Goal: Find specific page/section: Find specific page/section

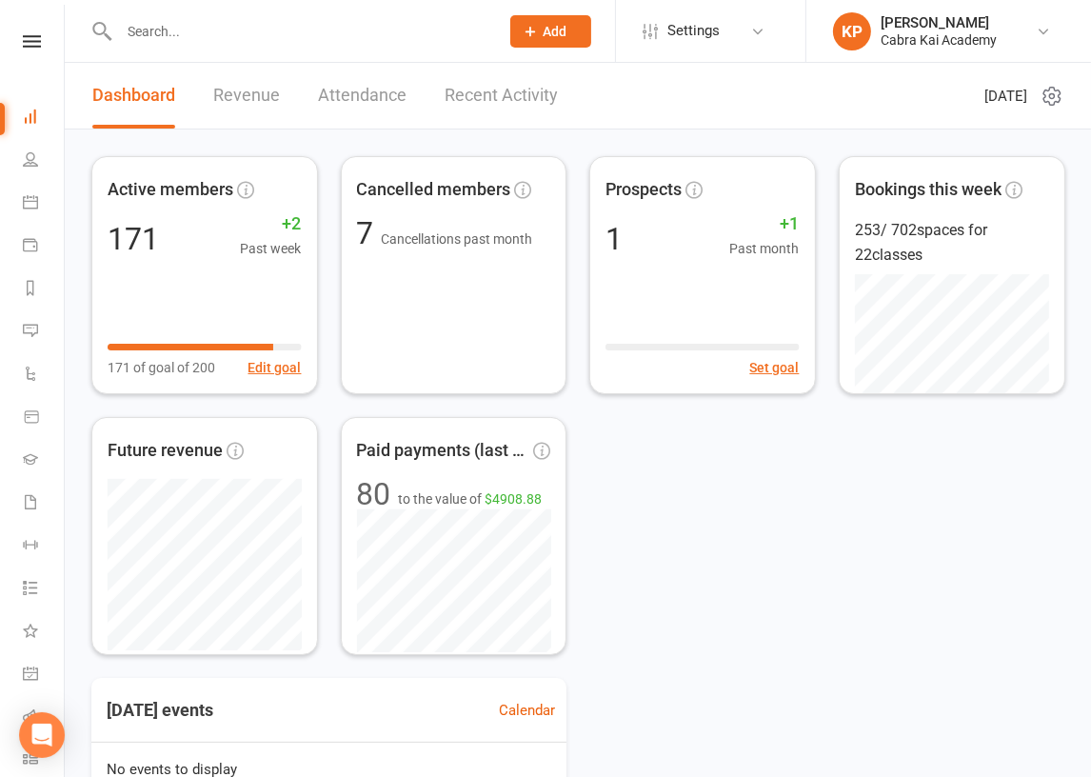
click at [848, 494] on div "Active members 171 +2 Past week 171 of goal of 200 Edit goal Cancelled members …" at bounding box center [577, 405] width 973 height 499
click at [188, 40] on input "text" at bounding box center [299, 31] width 372 height 27
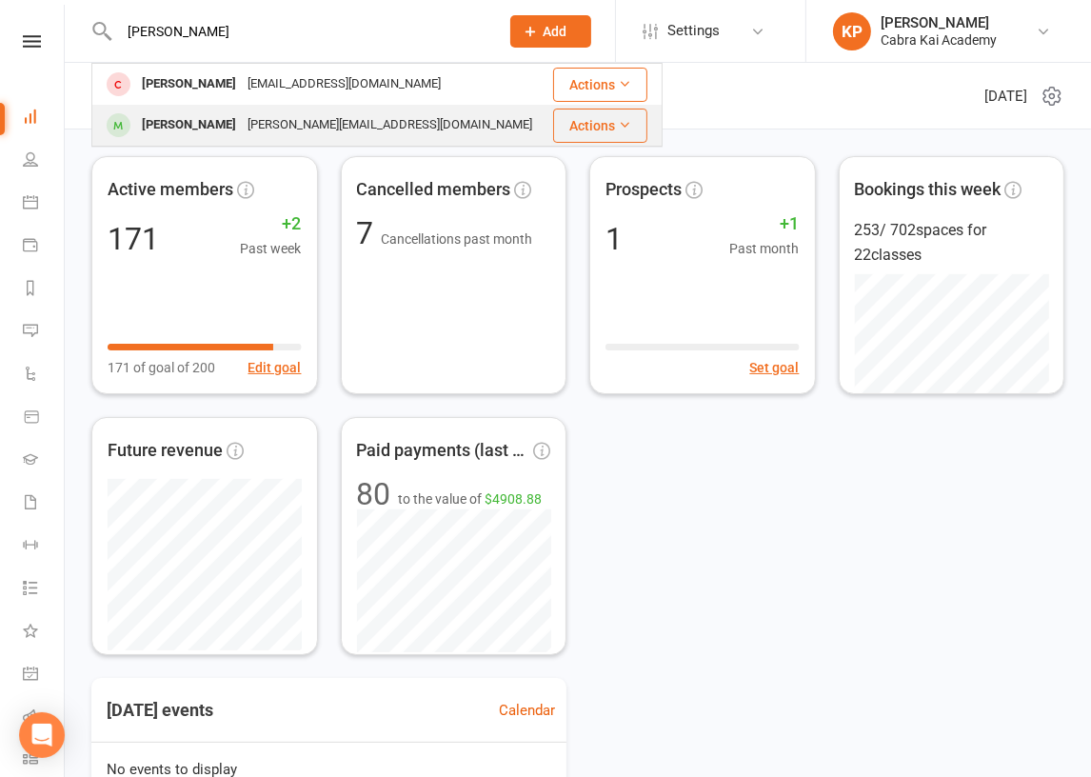
type input "[PERSON_NAME]"
click at [271, 118] on div "[PERSON_NAME][EMAIL_ADDRESS][DOMAIN_NAME]" at bounding box center [390, 125] width 296 height 28
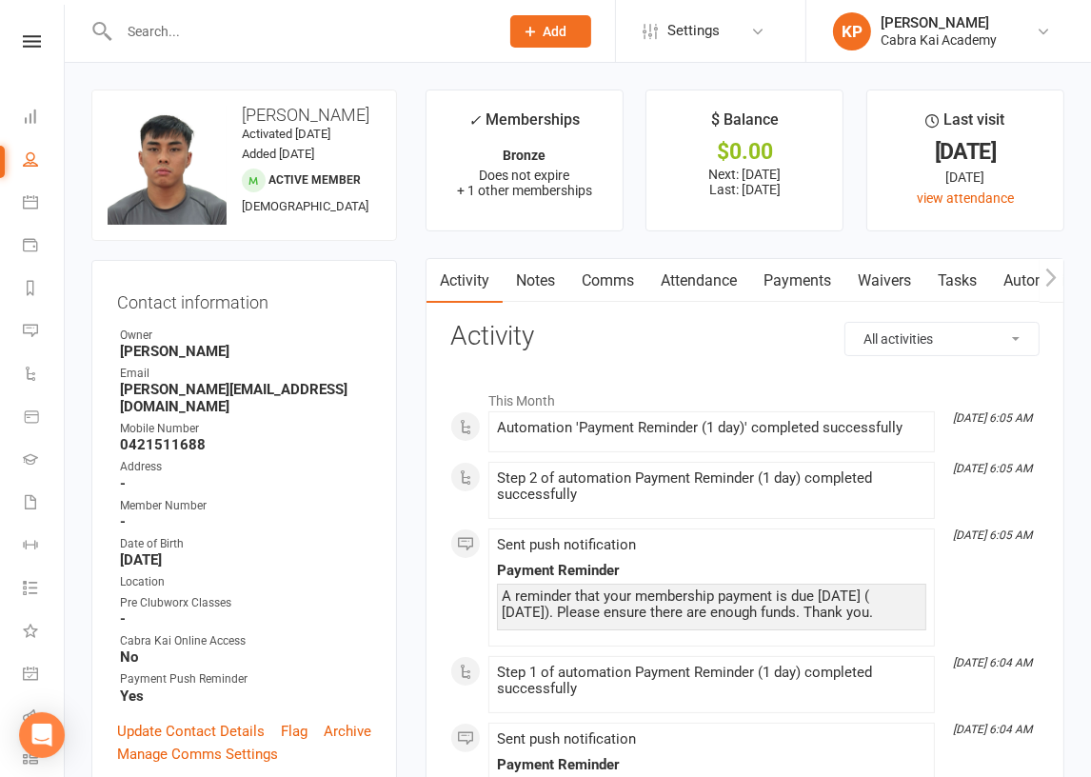
click at [804, 285] on link "Payments" at bounding box center [797, 281] width 94 height 44
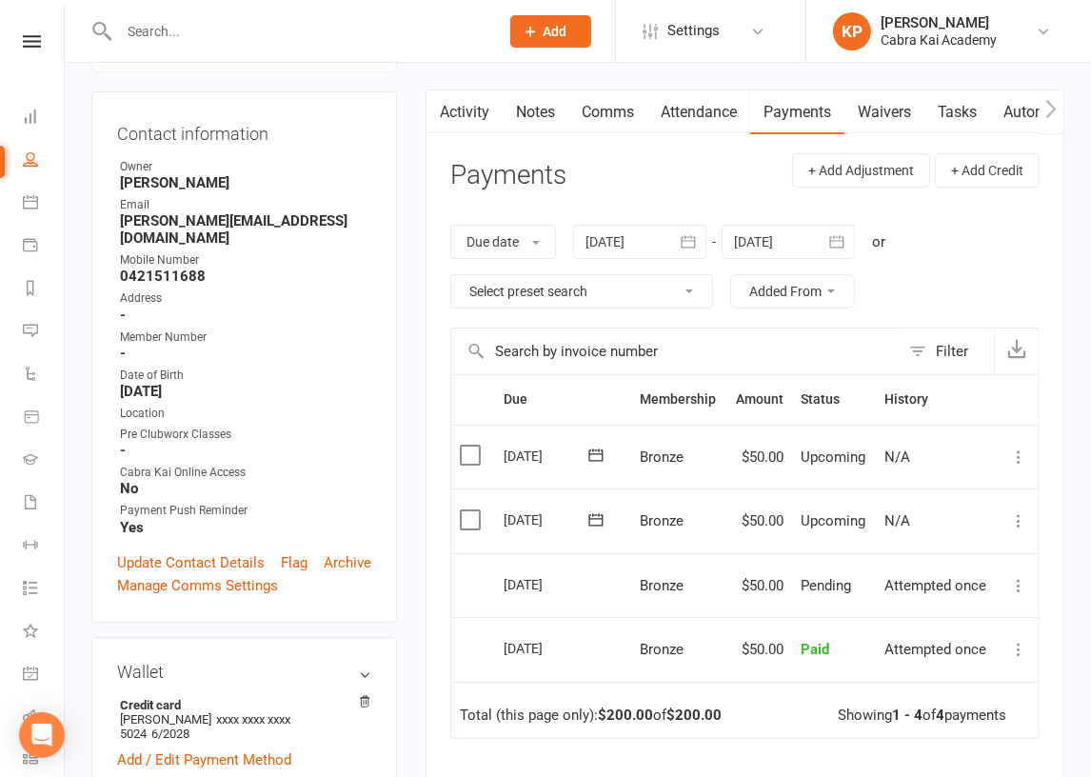
scroll to position [190, 0]
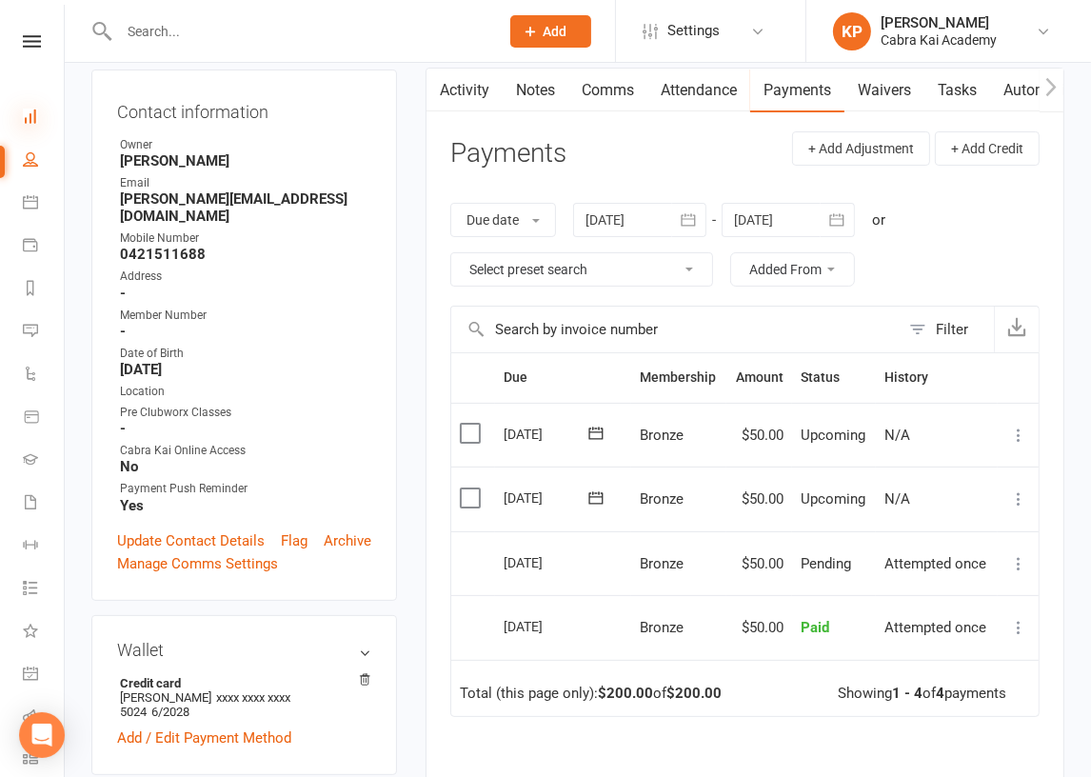
click at [30, 118] on icon at bounding box center [30, 116] width 15 height 15
